Goal: Transaction & Acquisition: Purchase product/service

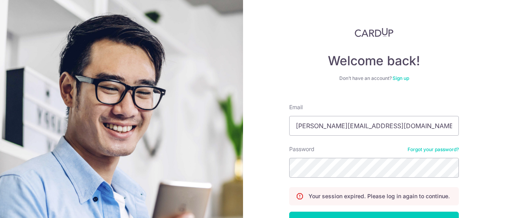
drag, startPoint x: 326, startPoint y: 126, endPoint x: 482, endPoint y: 112, distance: 155.8
click at [470, 120] on div "Welcome back! Don’t have an account? Sign up Email alexleeks@rep.greateasternfa…" at bounding box center [374, 109] width 262 height 218
type input "[EMAIL_ADDRESS][DOMAIN_NAME]"
click at [353, 213] on button "Log in" at bounding box center [374, 221] width 170 height 20
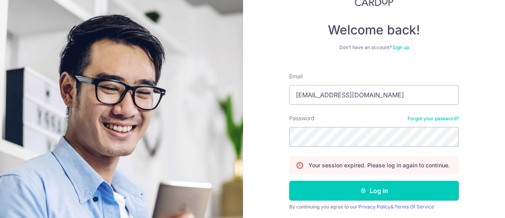
scroll to position [57, 0]
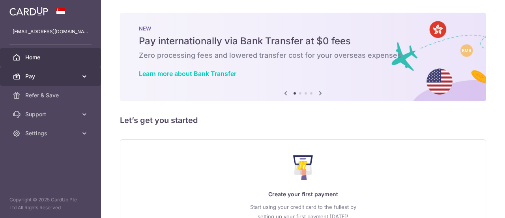
click at [79, 73] on link "Pay" at bounding box center [50, 76] width 101 height 19
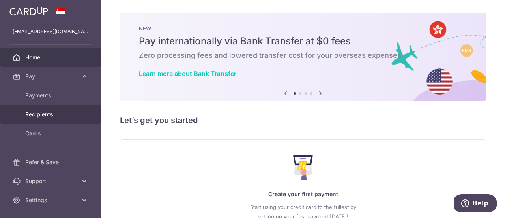
click at [77, 109] on link "Recipients" at bounding box center [50, 114] width 101 height 19
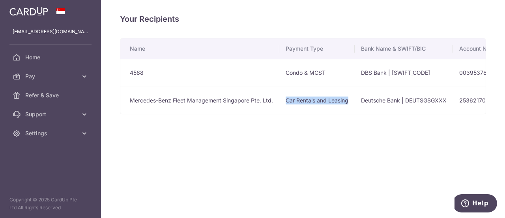
drag, startPoint x: 286, startPoint y: 101, endPoint x: 351, endPoint y: 101, distance: 65.1
click at [351, 101] on td "Car Rentals and Leasing" at bounding box center [317, 100] width 75 height 28
copy td "Car Rentals and Leasing"
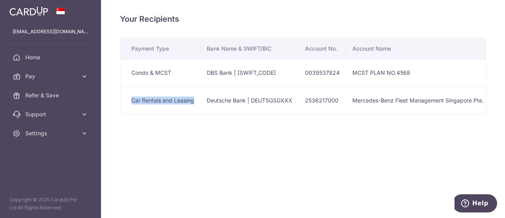
scroll to position [0, 255]
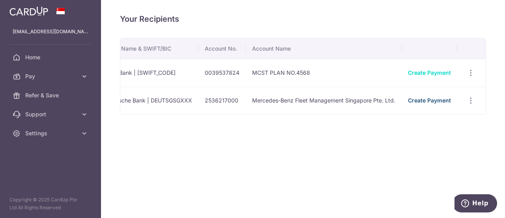
click at [427, 99] on link "Create Payment" at bounding box center [429, 100] width 43 height 7
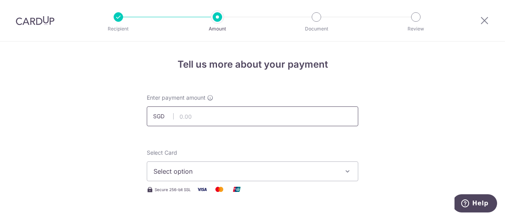
click at [240, 121] on input "text" at bounding box center [253, 116] width 212 height 20
type input "4,900.00"
click at [193, 177] on button "Select option" at bounding box center [253, 171] width 212 height 20
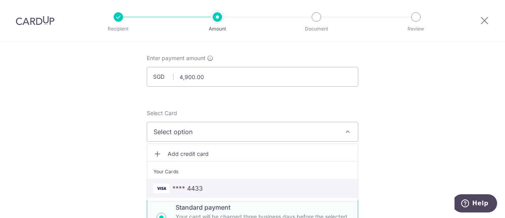
click at [199, 184] on span "**** 4433" at bounding box center [188, 187] width 30 height 9
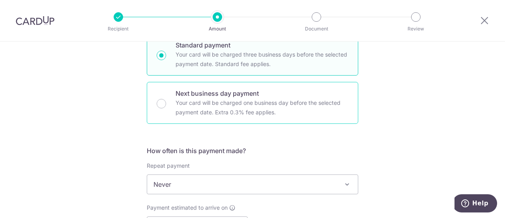
scroll to position [237, 0]
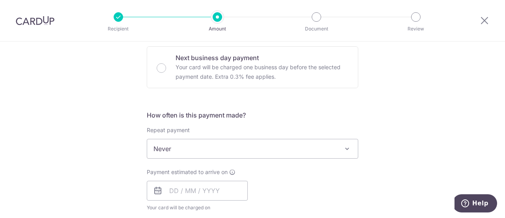
click at [194, 153] on span "Never" at bounding box center [252, 148] width 211 height 19
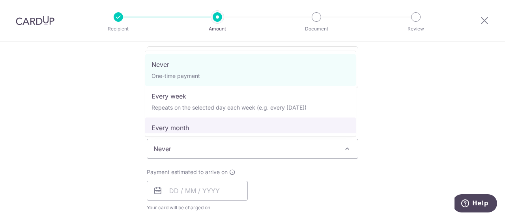
select select "3"
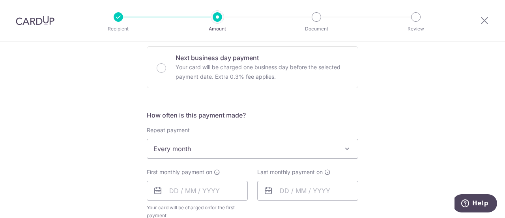
scroll to position [276, 0]
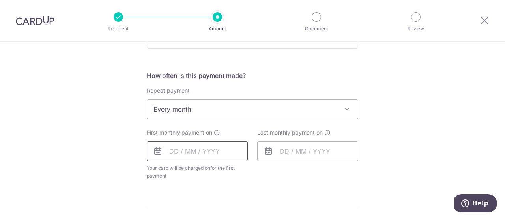
click at [197, 152] on input "text" at bounding box center [197, 151] width 101 height 20
click at [362, 198] on div "Tell us more about your payment Enter payment amount SGD 4,900.00 4900.00 Selec…" at bounding box center [252, 126] width 505 height 722
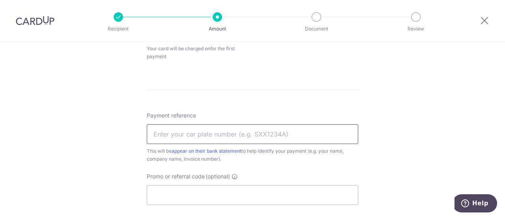
scroll to position [434, 0]
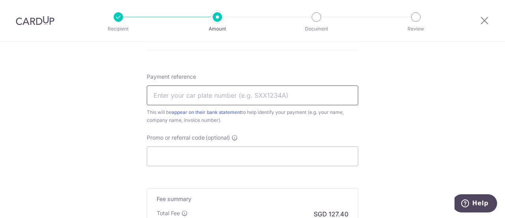
click at [238, 94] on input "Payment reference" at bounding box center [253, 95] width 212 height 20
type input "SKN7773C"
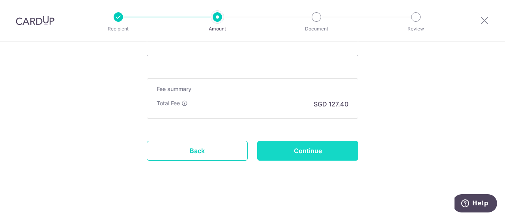
click at [296, 155] on input "Continue" at bounding box center [307, 151] width 101 height 20
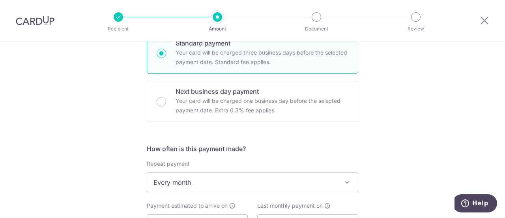
scroll to position [237, 0]
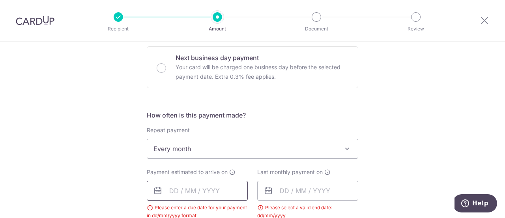
click at [180, 193] on input "text" at bounding box center [197, 190] width 101 height 20
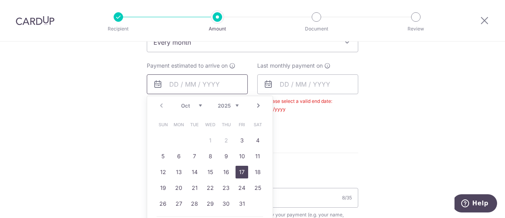
scroll to position [355, 0]
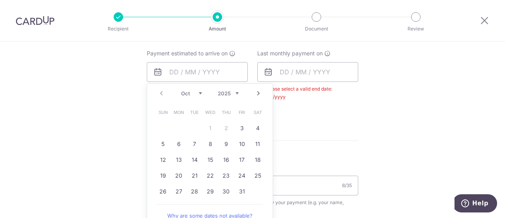
click at [170, 126] on table "Sun Mon Tue Wed Thu Fri Sat 1 2 3 4 5 6 7 8 9 10 11 12 13 14 15 16 17 18 19 20 …" at bounding box center [210, 151] width 111 height 95
click at [244, 129] on link "3" at bounding box center [242, 128] width 13 height 13
type input "03/10/2025"
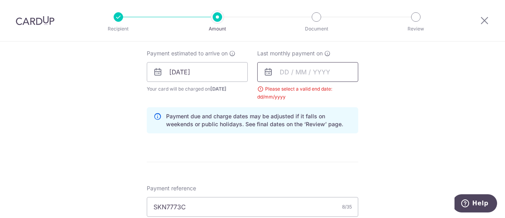
click at [290, 72] on input "text" at bounding box center [307, 72] width 101 height 20
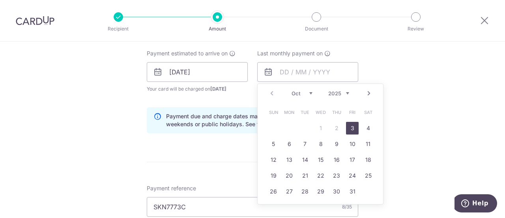
click at [368, 92] on link "Next" at bounding box center [368, 92] width 9 height 9
click at [291, 128] on link "1" at bounding box center [289, 128] width 13 height 13
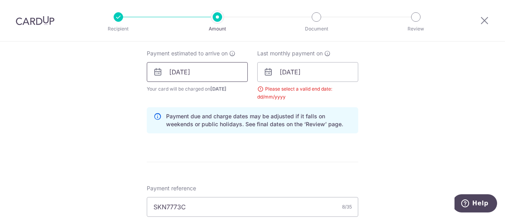
click at [222, 75] on input "03/10/2025" at bounding box center [197, 72] width 101 height 20
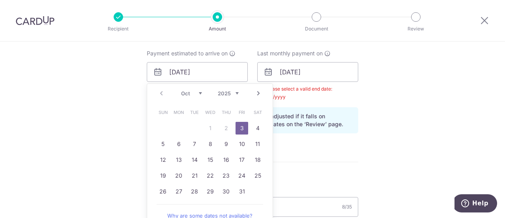
click at [368, 126] on div "Tell us more about your payment Enter payment amount SGD 4,900.00 4900.00 Selec…" at bounding box center [252, 63] width 505 height 754
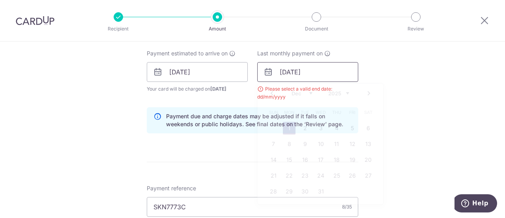
click at [326, 73] on input "01/12/2025" at bounding box center [307, 72] width 101 height 20
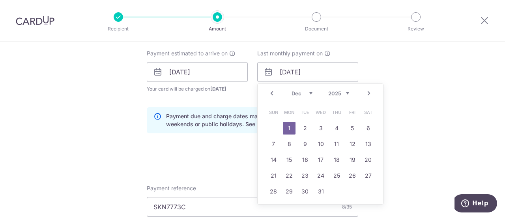
click at [289, 129] on link "1" at bounding box center [289, 128] width 13 height 13
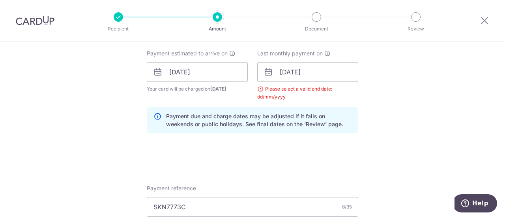
click at [392, 122] on div "Tell us more about your payment Enter payment amount SGD 4,900.00 4900.00 Selec…" at bounding box center [252, 63] width 505 height 754
click at [327, 73] on input "01/12/2025" at bounding box center [307, 72] width 101 height 20
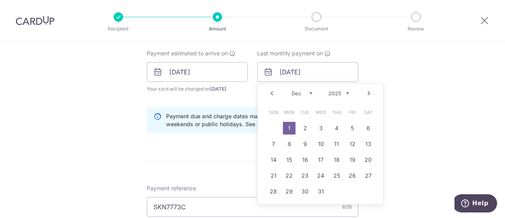
click at [310, 188] on td "30" at bounding box center [305, 191] width 16 height 16
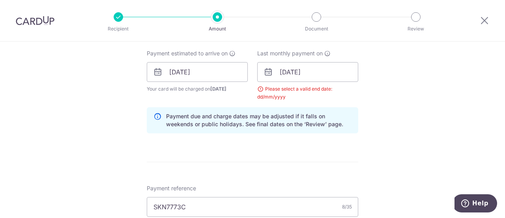
click at [317, 189] on div "Payment reference SKN7773C 8/35 This will be appear on their bank statement to …" at bounding box center [253, 209] width 212 height 51
click at [302, 64] on input "30/12/2025" at bounding box center [307, 72] width 101 height 20
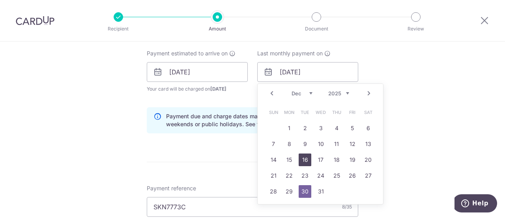
click at [301, 158] on link "16" at bounding box center [305, 159] width 13 height 13
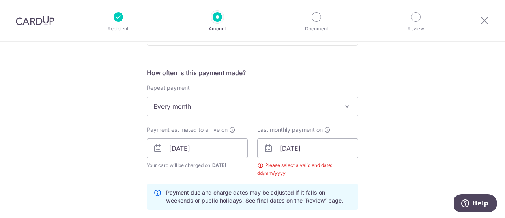
scroll to position [276, 0]
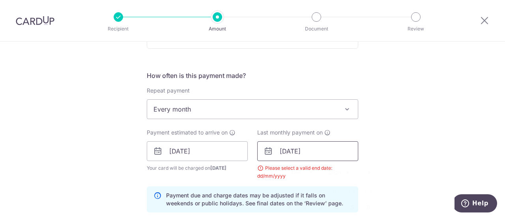
click at [298, 152] on input "16/12/2025" at bounding box center [307, 151] width 101 height 20
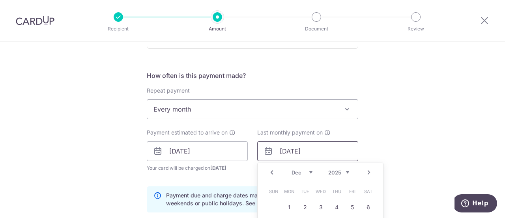
scroll to position [355, 0]
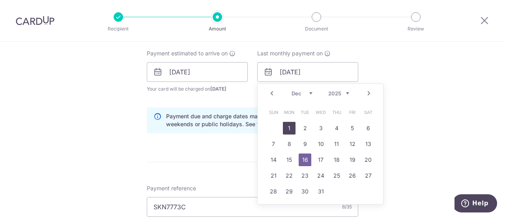
click at [293, 128] on link "1" at bounding box center [289, 128] width 13 height 13
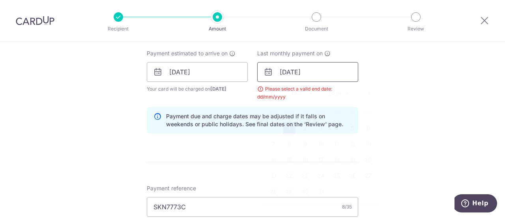
click at [291, 75] on input "01/12/2025" at bounding box center [307, 72] width 101 height 20
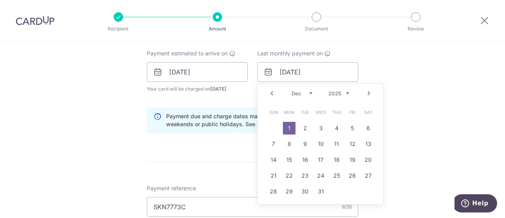
click at [271, 91] on link "Prev" at bounding box center [271, 92] width 9 height 9
click at [362, 126] on link "1" at bounding box center [368, 128] width 13 height 13
type input "01/11/2025"
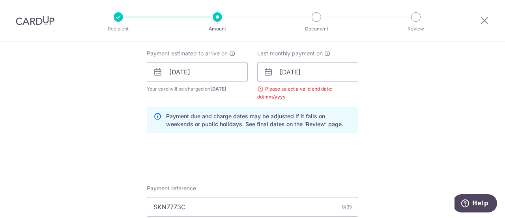
click at [345, 99] on div "Please select a valid end date: dd/mm/yyyy" at bounding box center [307, 93] width 101 height 16
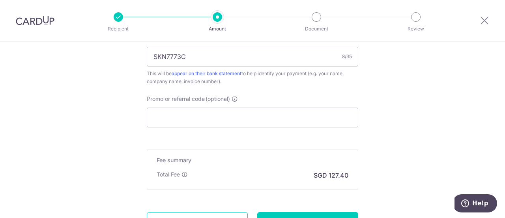
scroll to position [576, 0]
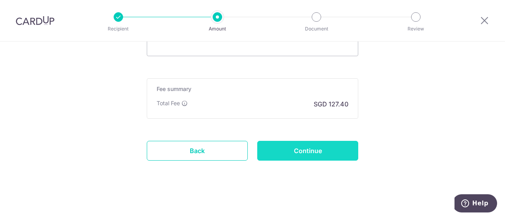
click at [304, 156] on input "Continue" at bounding box center [307, 151] width 101 height 20
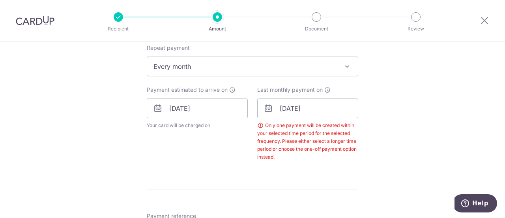
scroll to position [280, 0]
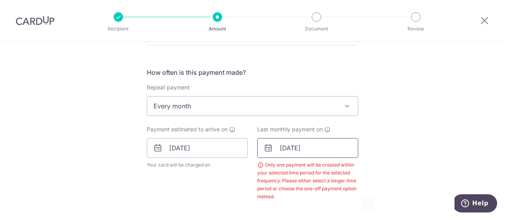
click at [335, 155] on input "01/11/2025" at bounding box center [307, 148] width 101 height 20
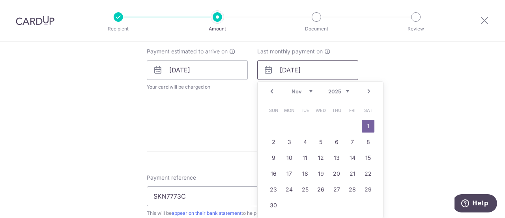
scroll to position [358, 0]
click at [276, 92] on div "Prev Next Oct Nov Dec 2025 2026 2027 2028 2029 2030 2031 2032 2033 2034 2035" at bounding box center [321, 90] width 126 height 19
click at [268, 90] on link "Prev" at bounding box center [271, 89] width 9 height 9
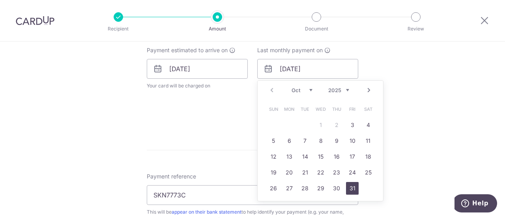
click at [349, 189] on link "31" at bounding box center [352, 188] width 13 height 13
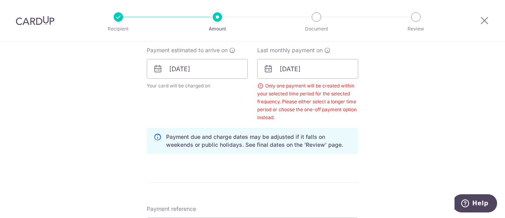
click at [365, 144] on div "Tell us more about your payment Enter payment amount SGD 4,900.00 4900.00 Selec…" at bounding box center [252, 72] width 505 height 778
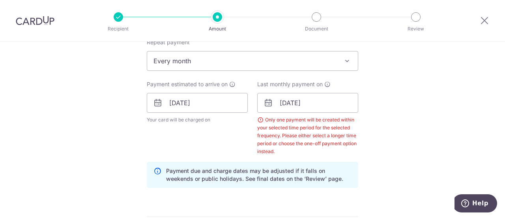
scroll to position [280, 0]
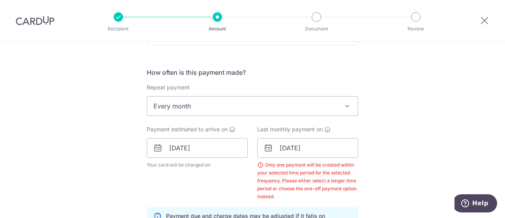
click at [265, 113] on span "Every month" at bounding box center [252, 105] width 211 height 19
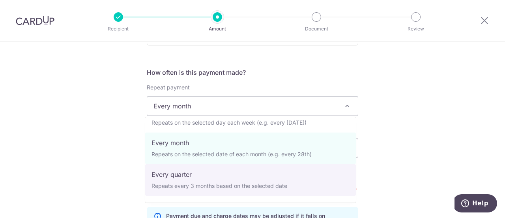
scroll to position [39, 0]
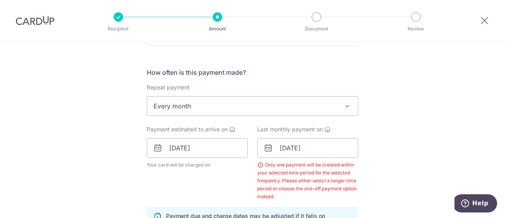
click at [377, 140] on div "Tell us more about your payment Enter payment amount SGD 4,900.00 4900.00 Selec…" at bounding box center [252, 151] width 505 height 778
click at [303, 143] on input "[DATE]" at bounding box center [307, 148] width 101 height 20
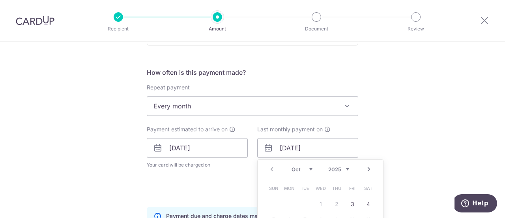
click at [362, 169] on div "Prev Next Oct Nov Dec 2025 2026 2027 2028 2029 2030 2031 2032 2033 2034 2035" at bounding box center [321, 168] width 126 height 19
click at [366, 168] on link "Next" at bounding box center [368, 168] width 9 height 9
click at [364, 168] on link "Next" at bounding box center [368, 168] width 9 height 9
click at [317, 201] on link "3" at bounding box center [321, 203] width 13 height 13
type input "03/12/2025"
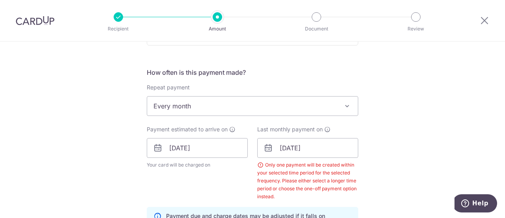
click at [371, 163] on div "Tell us more about your payment Enter payment amount SGD 4,900.00 4900.00 Selec…" at bounding box center [252, 151] width 505 height 778
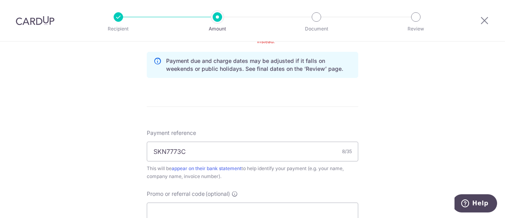
scroll to position [316, 0]
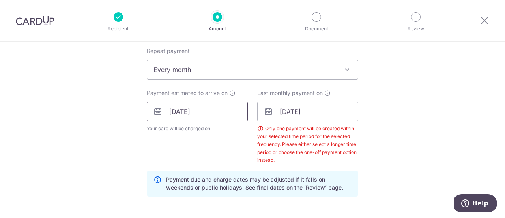
click at [216, 107] on input "03/10/2025" at bounding box center [197, 111] width 101 height 20
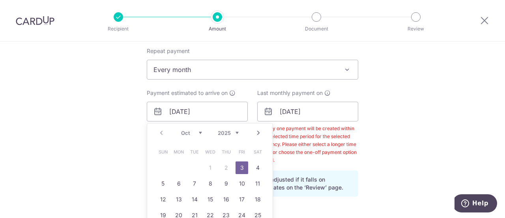
click at [161, 130] on div "Prev Next Oct Nov Dec 2025 2026 2027 2028 2029 2030 2031 2032 2033 2034 2035" at bounding box center [210, 132] width 126 height 19
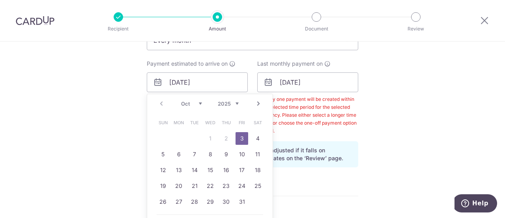
scroll to position [355, 0]
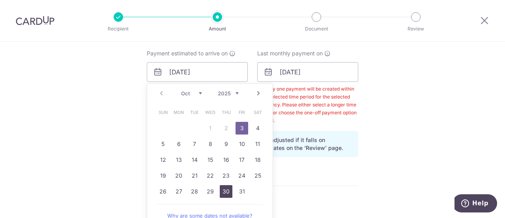
drag, startPoint x: 221, startPoint y: 191, endPoint x: 300, endPoint y: 97, distance: 122.7
click at [221, 191] on link "30" at bounding box center [226, 191] width 13 height 13
type input "30/10/2025"
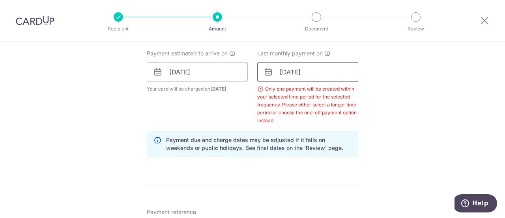
click at [306, 74] on input "03/12/2025" at bounding box center [307, 72] width 101 height 20
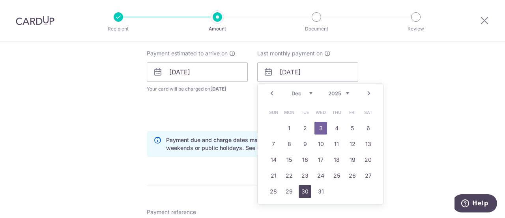
click at [306, 192] on link "30" at bounding box center [305, 191] width 13 height 13
type input "30/12/2025"
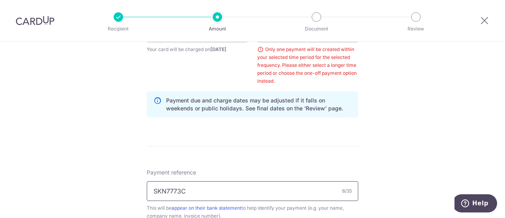
scroll to position [474, 0]
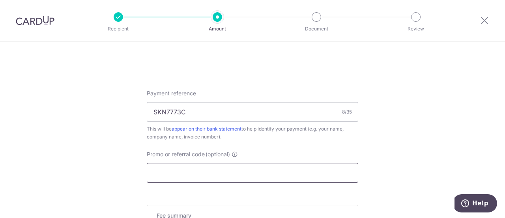
click at [215, 173] on input "Promo or referral code (optional)" at bounding box center [253, 173] width 212 height 20
paste input "3HOME25R"
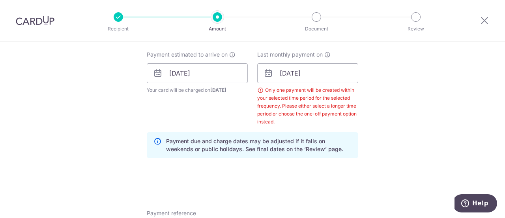
scroll to position [316, 0]
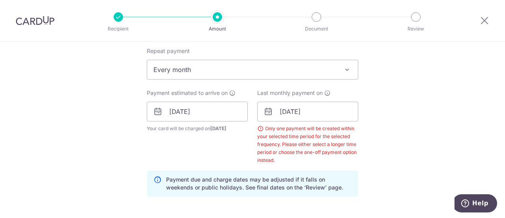
type input "3HOME25R"
click at [281, 105] on input "30/12/2025" at bounding box center [307, 111] width 101 height 20
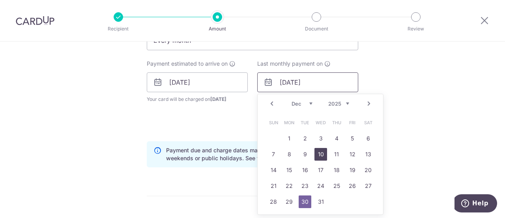
scroll to position [355, 0]
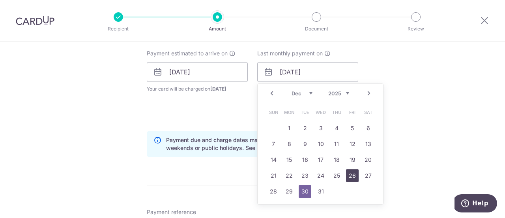
click at [348, 175] on link "26" at bounding box center [352, 175] width 13 height 13
type input "[DATE]"
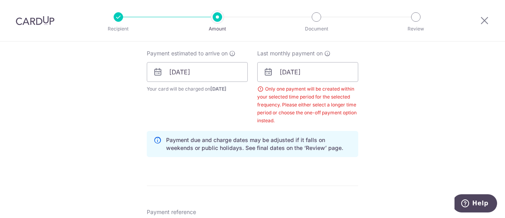
click at [398, 112] on div "Tell us more about your payment Enter payment amount SGD 4,900.00 4900.00 Selec…" at bounding box center [252, 93] width 505 height 814
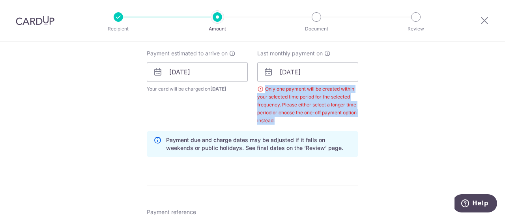
drag, startPoint x: 265, startPoint y: 87, endPoint x: 283, endPoint y: 122, distance: 39.0
click at [283, 122] on div "Only one payment will be created within your selected time period for the selec…" at bounding box center [307, 104] width 101 height 39
copy div "Only one payment will be created within your selected time period for the selec…"
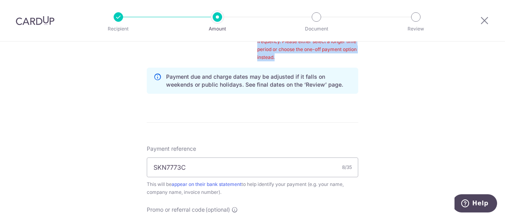
scroll to position [474, 0]
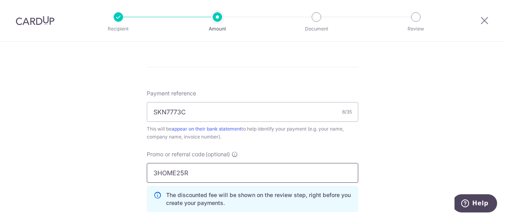
drag, startPoint x: 220, startPoint y: 172, endPoint x: 116, endPoint y: 174, distance: 103.9
paste input "SAVERENT179"
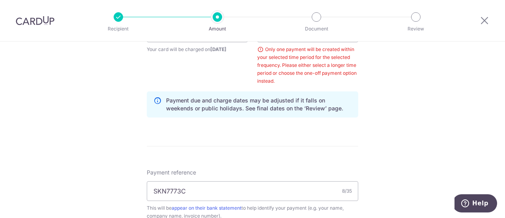
scroll to position [355, 0]
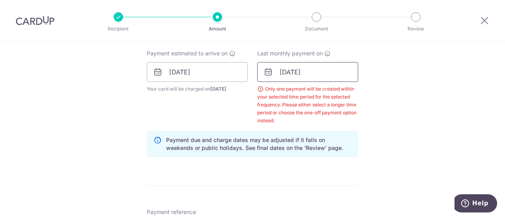
type input "SAVERENT179"
click at [276, 68] on input "[DATE]" at bounding box center [307, 72] width 101 height 20
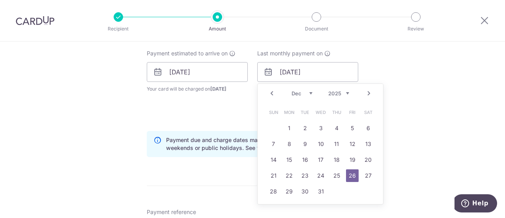
click at [368, 93] on link "Next" at bounding box center [368, 92] width 9 height 9
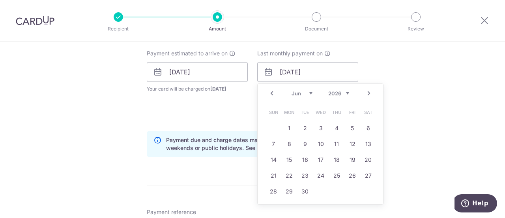
click at [368, 93] on link "Next" at bounding box center [368, 92] width 9 height 9
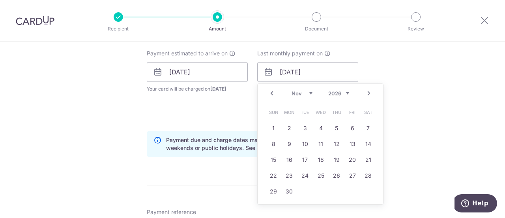
click at [368, 93] on link "Next" at bounding box center [368, 92] width 9 height 9
click at [362, 175] on link "26" at bounding box center [368, 175] width 13 height 13
type input "26/12/2026"
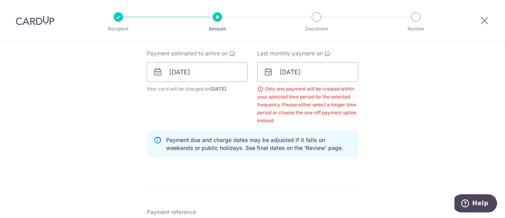
click at [336, 112] on div "Only one payment will be created within your selected time period for the selec…" at bounding box center [307, 104] width 101 height 39
click at [375, 108] on div "Tell us more about your payment Enter payment amount SGD 4,900.00 4900.00 Selec…" at bounding box center [252, 93] width 505 height 814
click at [197, 73] on input "30/10/2025" at bounding box center [197, 72] width 101 height 20
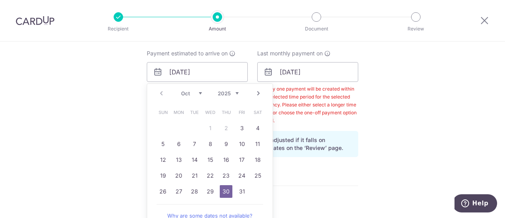
click at [399, 113] on div "Tell us more about your payment Enter payment amount SGD 4,900.00 4900.00 Selec…" at bounding box center [252, 93] width 505 height 814
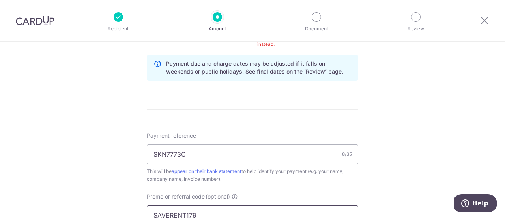
scroll to position [513, 0]
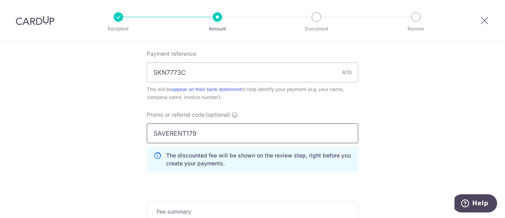
drag, startPoint x: 220, startPoint y: 135, endPoint x: 64, endPoint y: 135, distance: 155.6
paste input "REC185"
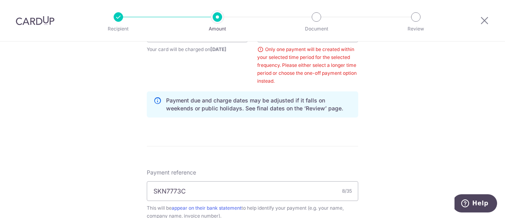
scroll to position [316, 0]
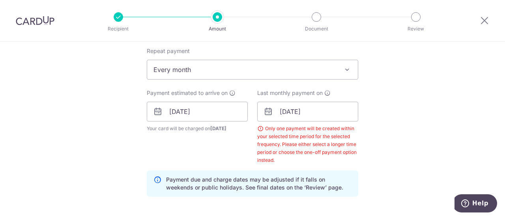
type input "REC185"
click at [328, 123] on div "Last monthly payment on 26/12/2026 Only one payment will be created within your…" at bounding box center [307, 126] width 101 height 75
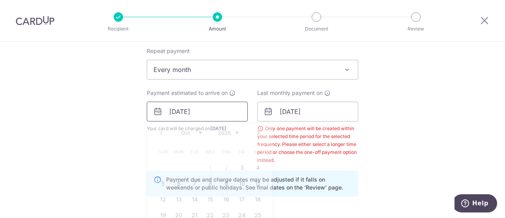
click at [218, 110] on input "30/10/2025" at bounding box center [197, 111] width 101 height 20
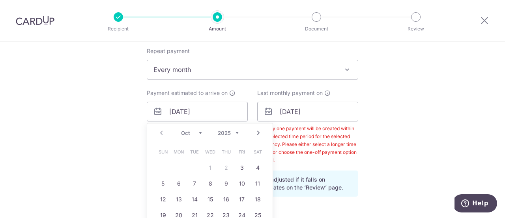
click at [157, 130] on div "Prev Next Oct Nov Dec 2025 2026 2027 2028 2029 2030 2031 2032 2033 2034 2035" at bounding box center [210, 132] width 126 height 19
click at [158, 130] on div "Prev Next Oct Nov Dec 2025 2026 2027 2028 2029 2030 2031 2032 2033 2034 2035" at bounding box center [210, 132] width 126 height 19
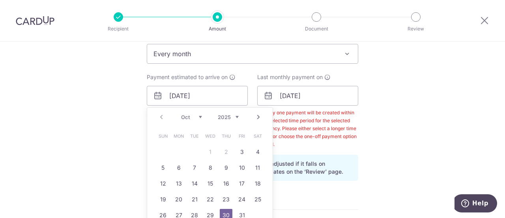
scroll to position [355, 0]
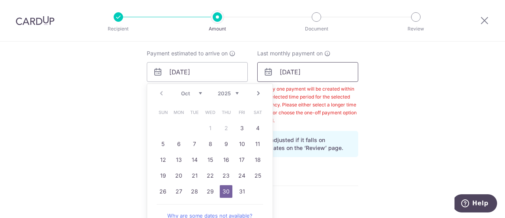
click at [330, 72] on input "26/12/2026" at bounding box center [307, 72] width 101 height 20
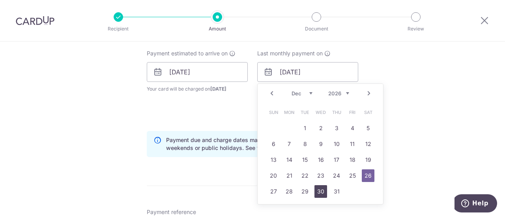
click at [322, 193] on link "30" at bounding box center [321, 191] width 13 height 13
type input "30/12/2026"
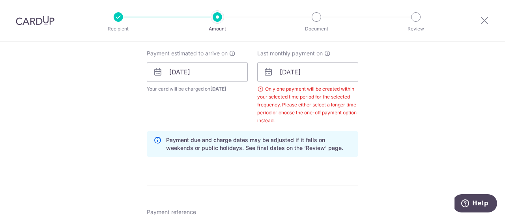
click at [364, 127] on div "Tell us more about your payment Enter payment amount SGD 4,900.00 4900.00 Selec…" at bounding box center [252, 93] width 505 height 814
click at [323, 100] on div "Only one payment will be created within your selected time period for the selec…" at bounding box center [307, 104] width 101 height 39
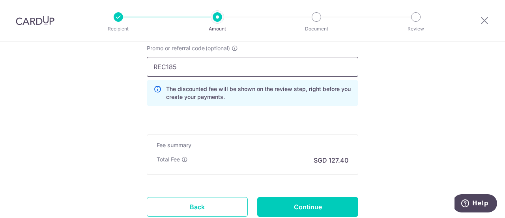
scroll to position [592, 0]
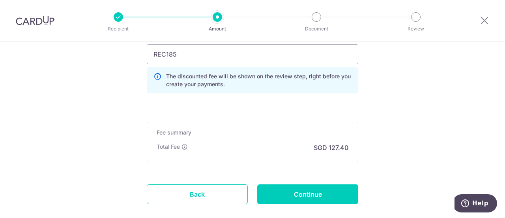
click at [315, 197] on input "Continue" at bounding box center [307, 194] width 101 height 20
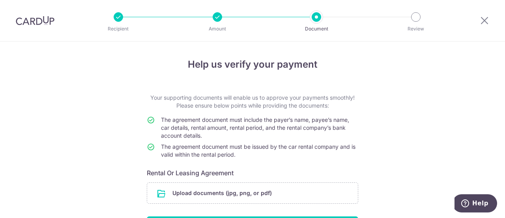
scroll to position [54, 0]
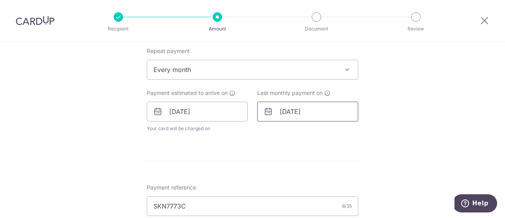
click at [302, 118] on input "[DATE]" at bounding box center [307, 111] width 101 height 20
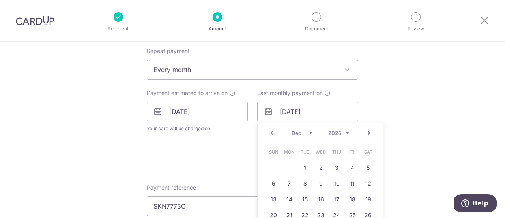
click at [274, 135] on link "Prev" at bounding box center [271, 132] width 9 height 9
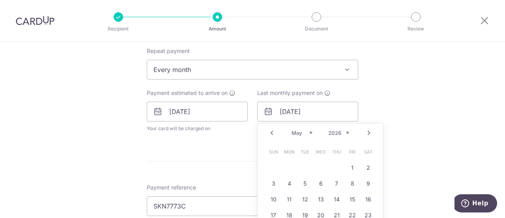
click at [274, 135] on link "Prev" at bounding box center [271, 132] width 9 height 9
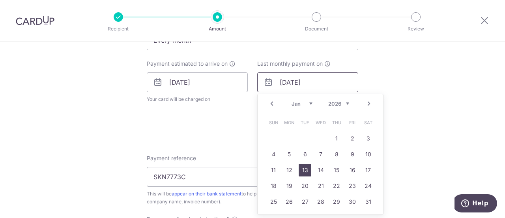
scroll to position [355, 0]
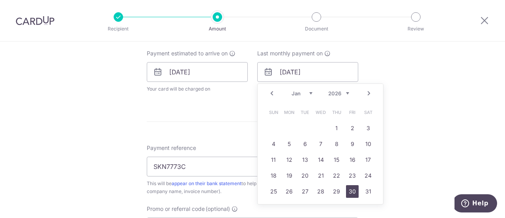
click at [348, 192] on link "30" at bounding box center [352, 191] width 13 height 13
type input "30/01/2026"
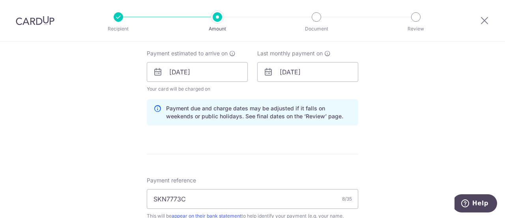
click at [317, 135] on form "Enter payment amount SGD 4,900.00 4900.00 Select Card **** 4433 Add credit card…" at bounding box center [253, 84] width 212 height 693
click at [271, 115] on p "Payment due and charge dates may be adjusted if it falls on weekends or public …" at bounding box center [259, 112] width 186 height 16
click at [207, 73] on input "30/10/2025" at bounding box center [197, 72] width 101 height 20
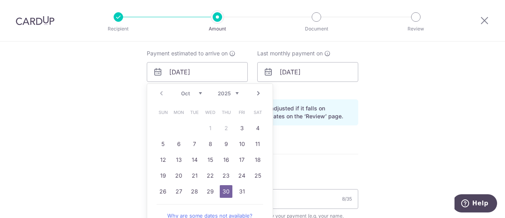
click at [257, 92] on link "Next" at bounding box center [258, 92] width 9 height 9
click at [162, 92] on link "Prev" at bounding box center [161, 92] width 9 height 9
click at [239, 191] on link "31" at bounding box center [242, 191] width 13 height 13
type input "[DATE]"
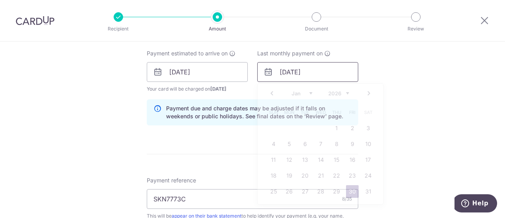
click at [323, 69] on input "30/01/2026" at bounding box center [307, 72] width 101 height 20
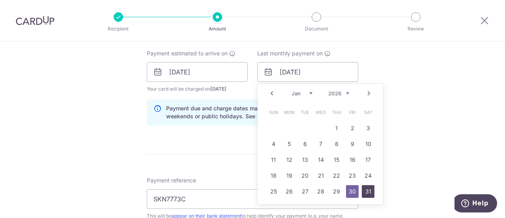
click at [364, 193] on link "31" at bounding box center [368, 191] width 13 height 13
type input "[DATE]"
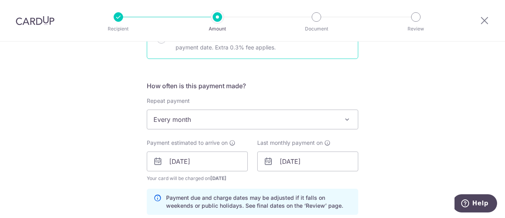
scroll to position [316, 0]
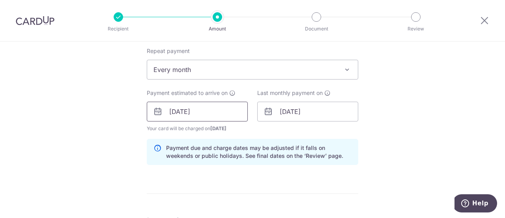
click at [188, 107] on input "[DATE]" at bounding box center [197, 111] width 101 height 20
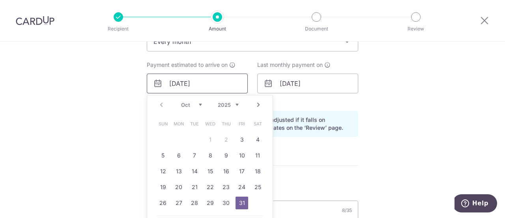
scroll to position [355, 0]
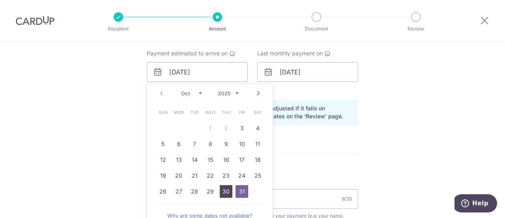
click at [225, 193] on link "30" at bounding box center [226, 191] width 13 height 13
type input "30/10/2025"
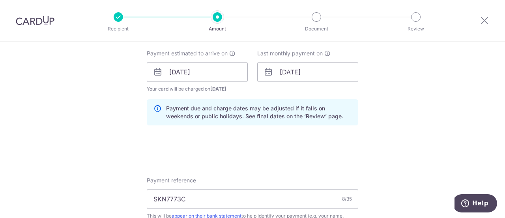
drag, startPoint x: 437, startPoint y: 98, endPoint x: 326, endPoint y: 94, distance: 111.4
click at [437, 98] on div "Tell us more about your payment Enter payment amount SGD 4,900.00 4900.00 Selec…" at bounding box center [252, 77] width 505 height 782
click at [308, 68] on input "[DATE]" at bounding box center [307, 72] width 101 height 20
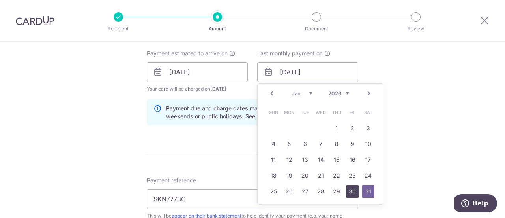
click at [346, 194] on link "30" at bounding box center [352, 191] width 13 height 13
type input "30/01/2026"
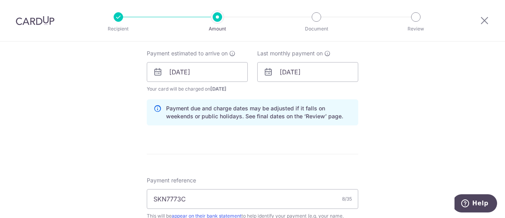
click at [460, 64] on div "Tell us more about your payment Enter payment amount SGD 4,900.00 4900.00 Selec…" at bounding box center [252, 77] width 505 height 782
click at [189, 75] on input "30/10/2025" at bounding box center [197, 72] width 101 height 20
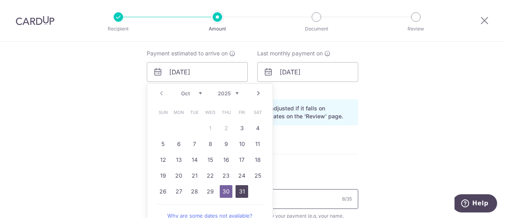
drag, startPoint x: 237, startPoint y: 192, endPoint x: 243, endPoint y: 191, distance: 5.7
click at [237, 192] on link "31" at bounding box center [242, 191] width 13 height 13
type input "[DATE]"
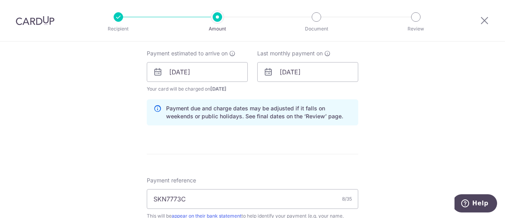
drag, startPoint x: 456, startPoint y: 77, endPoint x: 427, endPoint y: 79, distance: 28.5
click at [456, 77] on div "Tell us more about your payment Enter payment amount SGD 4,900.00 4900.00 Selec…" at bounding box center [252, 77] width 505 height 782
click at [297, 67] on input "30/01/2026" at bounding box center [307, 72] width 101 height 20
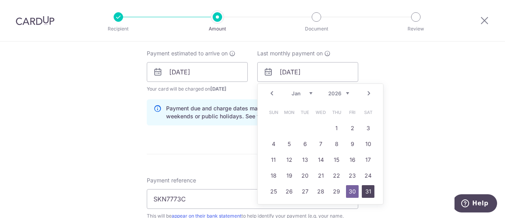
click at [370, 191] on link "31" at bounding box center [368, 191] width 13 height 13
type input "[DATE]"
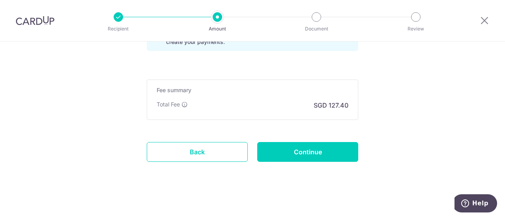
scroll to position [604, 0]
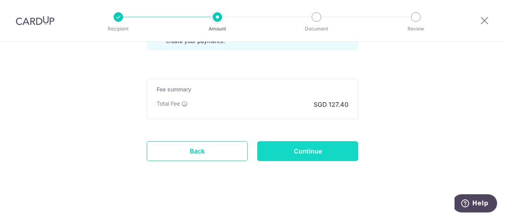
click at [332, 142] on input "Continue" at bounding box center [307, 151] width 101 height 20
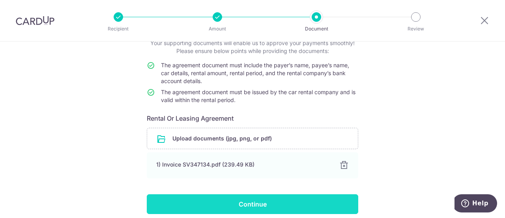
click at [287, 205] on input "Continue" at bounding box center [253, 204] width 212 height 20
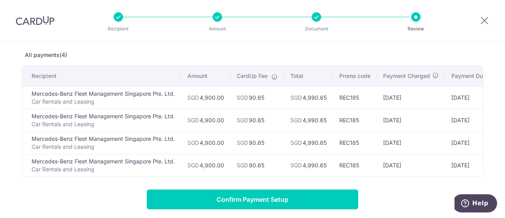
scroll to position [39, 0]
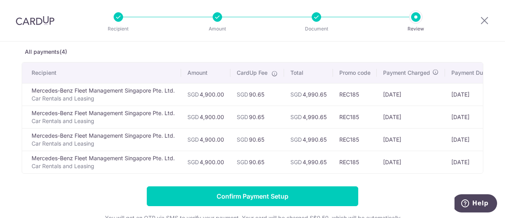
click at [253, 45] on div "Review payment details All payments(4) Recipient Amount CardUp Fee Total Promo …" at bounding box center [253, 143] width 462 height 250
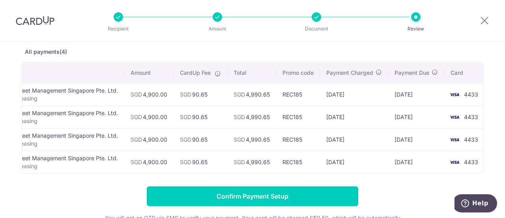
scroll to position [0, 0]
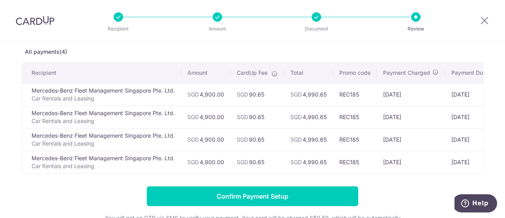
drag, startPoint x: 251, startPoint y: 48, endPoint x: 269, endPoint y: 106, distance: 60.8
click at [251, 48] on p "All payments(4)" at bounding box center [253, 52] width 462 height 8
drag, startPoint x: 28, startPoint y: 71, endPoint x: 49, endPoint y: 74, distance: 21.1
click at [49, 74] on th "Recipient" at bounding box center [101, 72] width 159 height 21
click at [141, 42] on div "Review payment details All payments(4) Recipient Amount CardUp Fee Total Promo …" at bounding box center [253, 143] width 462 height 250
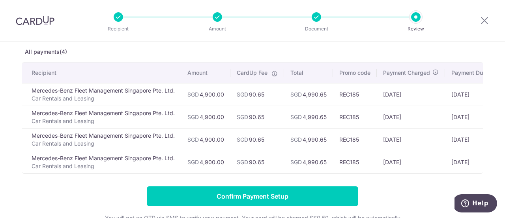
drag, startPoint x: 24, startPoint y: 49, endPoint x: 486, endPoint y: 163, distance: 476.2
click at [486, 163] on div "Review payment details All payments(4) Recipient Amount CardUp Fee Total Promo …" at bounding box center [252, 158] width 505 height 312
copy div "All payments(4) Recipient Amount CardUp Fee Total Promo code Payment Charged Pa…"
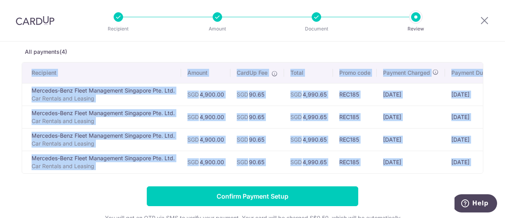
drag, startPoint x: 471, startPoint y: 161, endPoint x: 4, endPoint y: 57, distance: 479.2
click at [4, 57] on div "Review payment details All payments(4) Recipient Amount CardUp Fee Total Promo …" at bounding box center [252, 158] width 505 height 312
copy div "Recipient Amount CardUp Fee Total Promo code Payment Charged Payment Due Card M…"
click at [44, 71] on th "Recipient" at bounding box center [101, 72] width 159 height 21
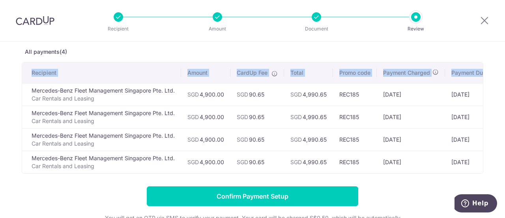
scroll to position [0, 64]
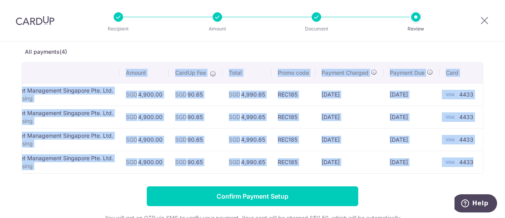
drag, startPoint x: 31, startPoint y: 71, endPoint x: 472, endPoint y: 158, distance: 449.8
click at [472, 158] on table "Recipient Amount CardUp Fee Total Promo code Payment Charged Payment Due Card M…" at bounding box center [222, 117] width 523 height 111
copy table "Recipient Amount CardUp Fee Total Promo code Payment Charged Payment Due Card M…"
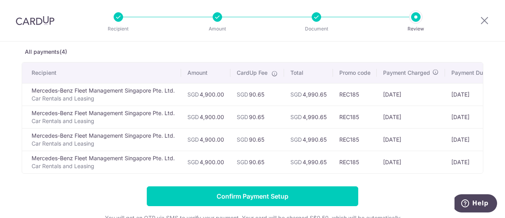
click at [81, 61] on div "Review payment details All payments(4) Recipient Amount CardUp Fee Total Promo …" at bounding box center [253, 143] width 462 height 250
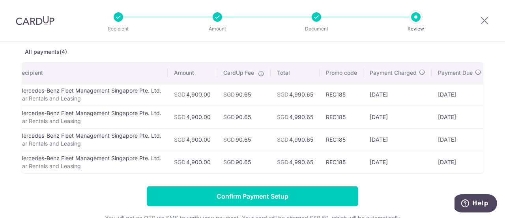
scroll to position [0, 64]
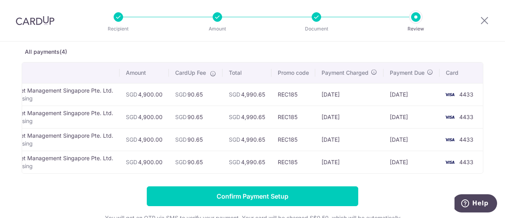
click at [0, 102] on div "Review payment details All payments(4) Recipient Amount CardUp Fee Total Promo …" at bounding box center [252, 158] width 505 height 312
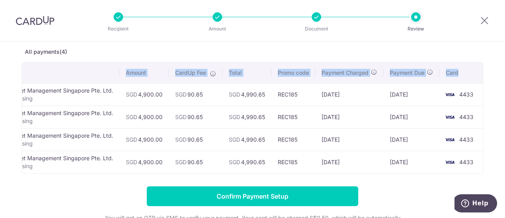
drag, startPoint x: 30, startPoint y: 70, endPoint x: 477, endPoint y: 68, distance: 446.9
click at [477, 68] on tr "Recipient Amount CardUp Fee Total Promo code Payment Charged Payment Due Card" at bounding box center [222, 72] width 523 height 21
copy tr "Recipient Amount CardUp Fee Total Promo code Payment Charged Payment Due Card"
click at [22, 69] on th "Recipient" at bounding box center [40, 72] width 159 height 21
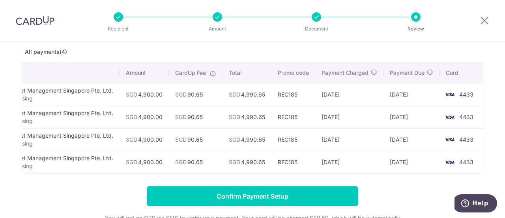
click at [467, 47] on div "Review payment details All payments(4) Recipient Amount CardUp Fee Total Promo …" at bounding box center [253, 143] width 462 height 250
click at [481, 24] on icon at bounding box center [484, 20] width 9 height 10
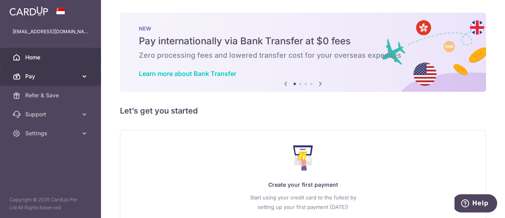
click at [75, 75] on span "Pay" at bounding box center [51, 76] width 52 height 8
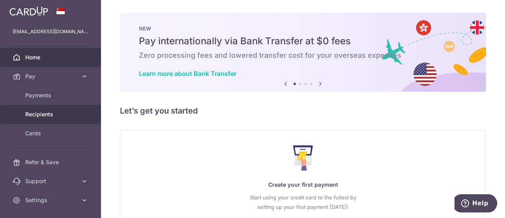
click at [59, 111] on span "Recipients" at bounding box center [51, 114] width 52 height 8
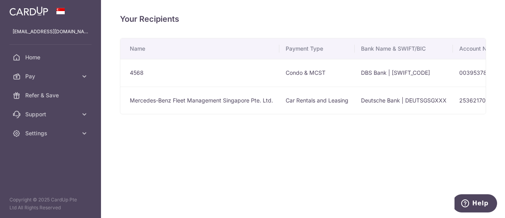
scroll to position [0, 77]
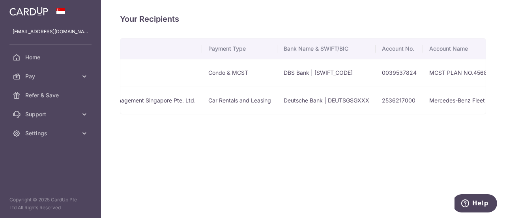
click at [473, 131] on div "Your Recipients Name Payment Type Bank Name & SWIFT/BIC Account No. Account Nam…" at bounding box center [303, 109] width 404 height 218
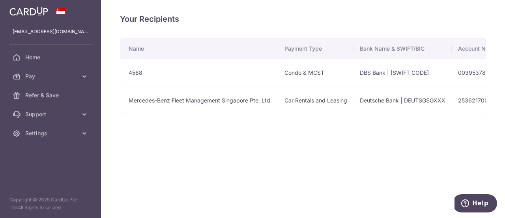
scroll to position [0, 255]
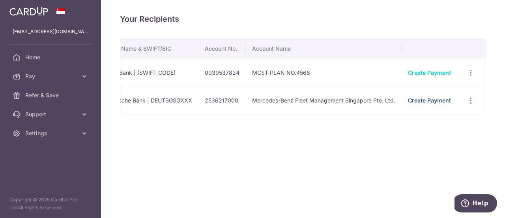
click at [441, 97] on link "Create Payment" at bounding box center [429, 100] width 43 height 7
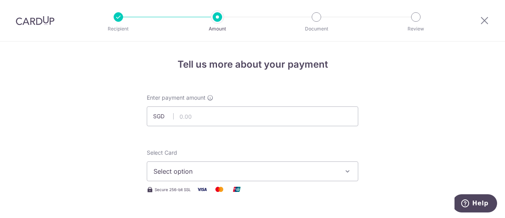
click at [215, 126] on div at bounding box center [262, 126] width 128 height 0
click at [216, 114] on input "text" at bounding box center [253, 116] width 212 height 20
type input "4,900.00"
click at [205, 163] on button "Select option" at bounding box center [253, 171] width 212 height 20
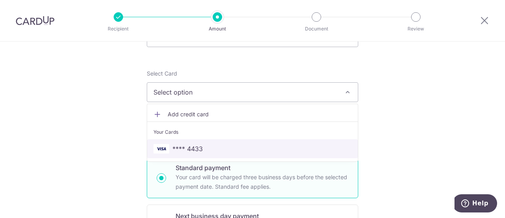
click at [197, 143] on link "**** 4433" at bounding box center [252, 148] width 211 height 19
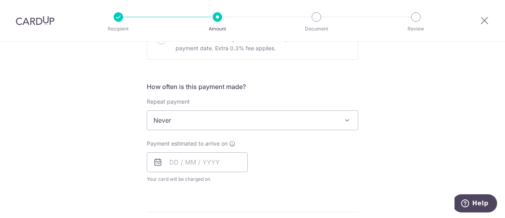
scroll to position [276, 0]
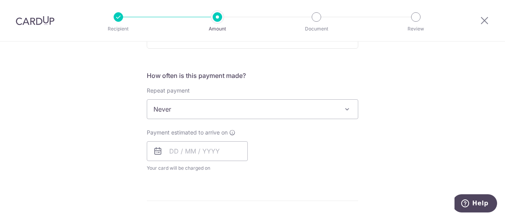
click at [209, 110] on span "Never" at bounding box center [252, 108] width 211 height 19
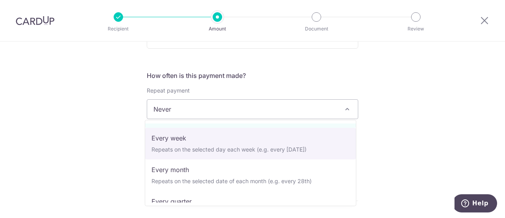
scroll to position [39, 0]
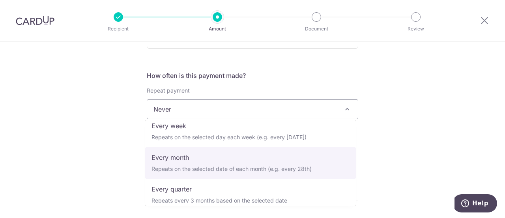
select select "3"
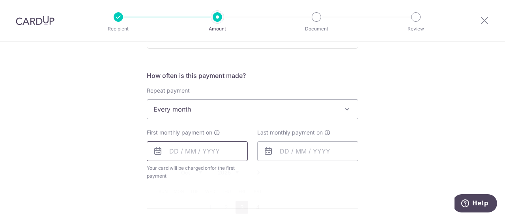
click at [190, 153] on input "text" at bounding box center [197, 151] width 101 height 20
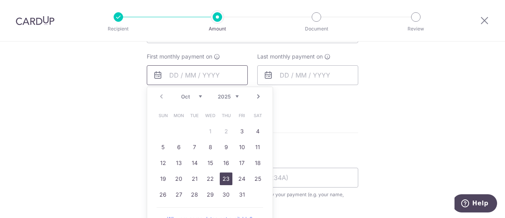
scroll to position [355, 0]
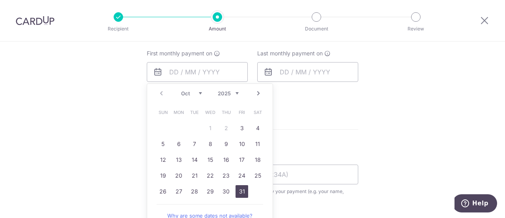
drag, startPoint x: 236, startPoint y: 188, endPoint x: 306, endPoint y: 81, distance: 127.6
click at [236, 188] on link "31" at bounding box center [242, 191] width 13 height 13
type input "[DATE]"
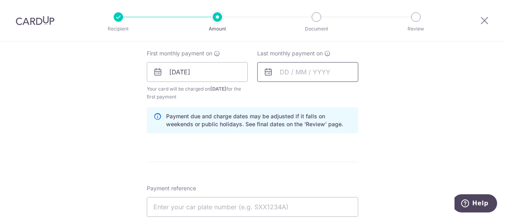
click at [309, 70] on input "text" at bounding box center [307, 72] width 101 height 20
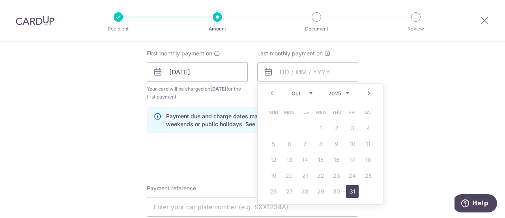
click at [364, 91] on link "Next" at bounding box center [368, 92] width 9 height 9
click at [365, 193] on link "31" at bounding box center [368, 191] width 13 height 13
type input "[DATE]"
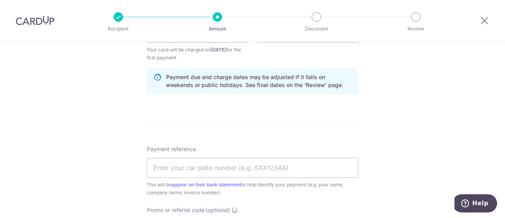
scroll to position [434, 0]
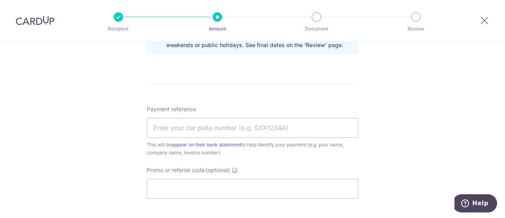
click at [197, 136] on div "Payment reference This will be appear on their bank statement to help identify …" at bounding box center [253, 130] width 212 height 51
click at [205, 122] on input "Payment reference" at bounding box center [253, 128] width 212 height 20
drag, startPoint x: 219, startPoint y: 122, endPoint x: 115, endPoint y: 129, distance: 103.7
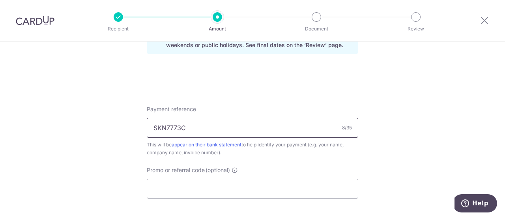
paste input "OL107731"
type input "OL107731"
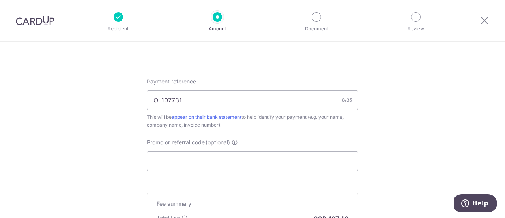
scroll to position [474, 0]
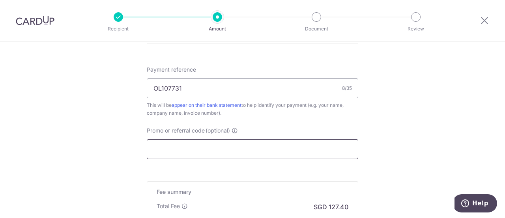
click at [182, 142] on input "Promo or referral code (optional)" at bounding box center [253, 149] width 212 height 20
paste input "REC185"
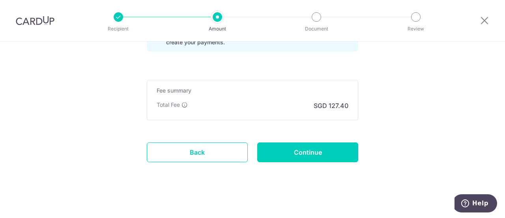
scroll to position [612, 0]
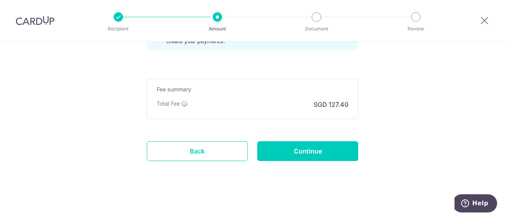
type input "REC185"
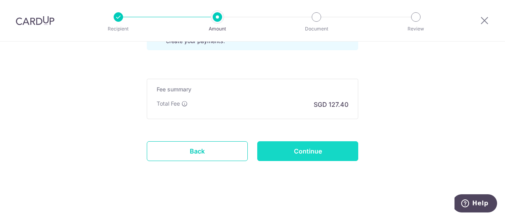
click at [321, 148] on input "Continue" at bounding box center [307, 151] width 101 height 20
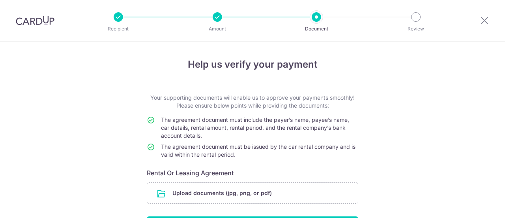
click at [269, 182] on input "file" at bounding box center [252, 192] width 211 height 21
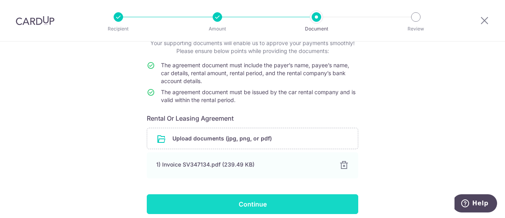
click at [286, 200] on input "Continue" at bounding box center [253, 204] width 212 height 20
